Goal: Task Accomplishment & Management: Manage account settings

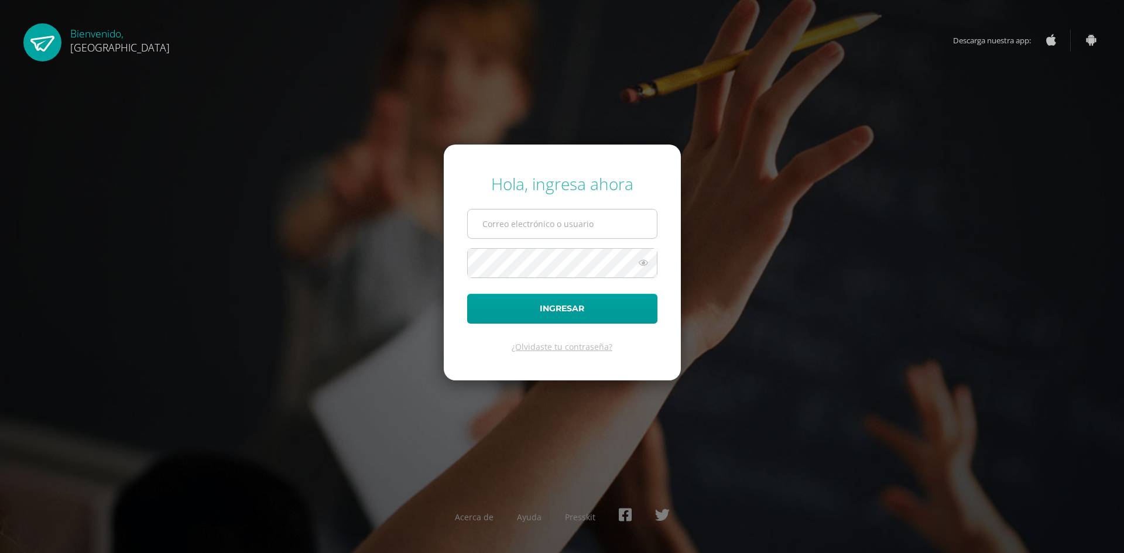
click at [563, 214] on input "text" at bounding box center [562, 224] width 189 height 29
type input "2023803@colegiobelga.edu.gt"
click at [467, 294] on button "Ingresar" at bounding box center [562, 309] width 190 height 30
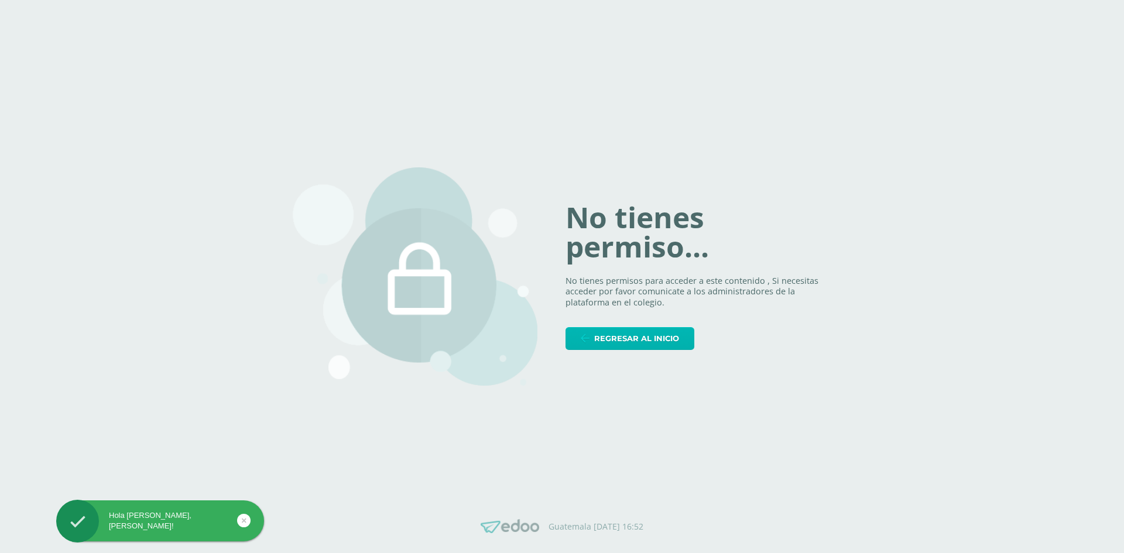
click at [603, 334] on span "Regresar al inicio" at bounding box center [636, 339] width 85 height 22
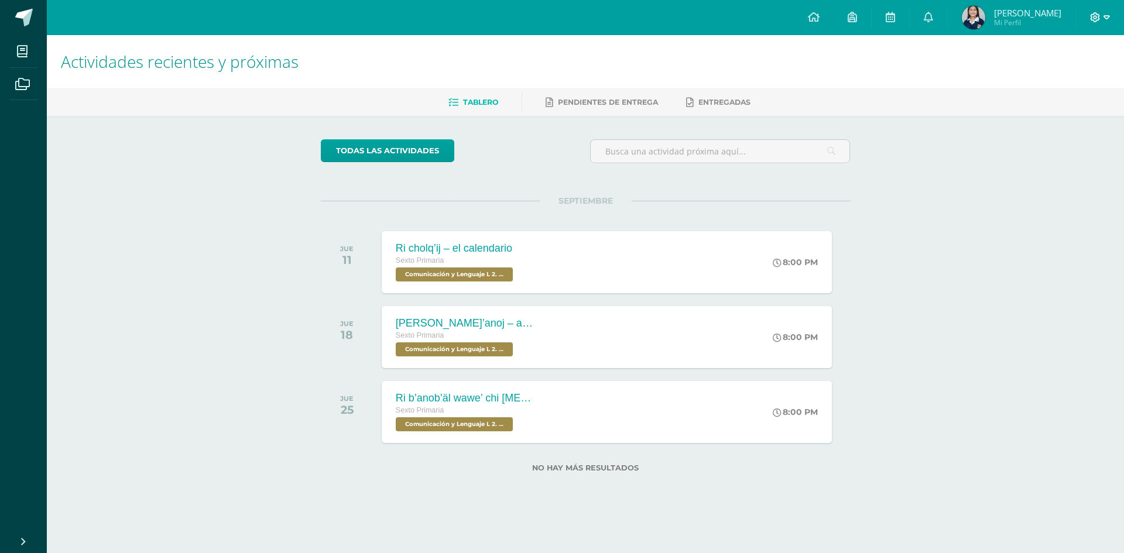
click at [1093, 22] on icon at bounding box center [1095, 17] width 11 height 11
click at [1070, 77] on span "Cerrar sesión" at bounding box center [1069, 79] width 53 height 11
